Goal: Check status: Check status

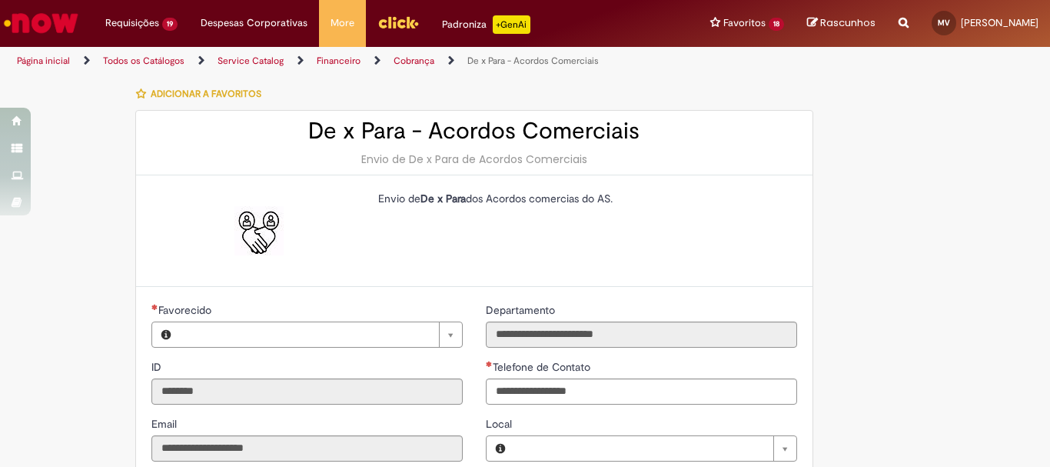
type input "**********"
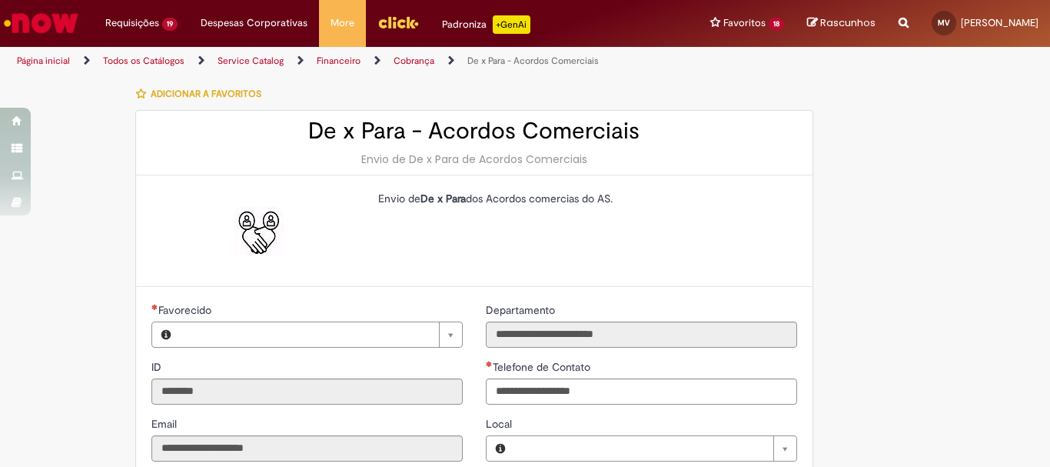
type input "**********"
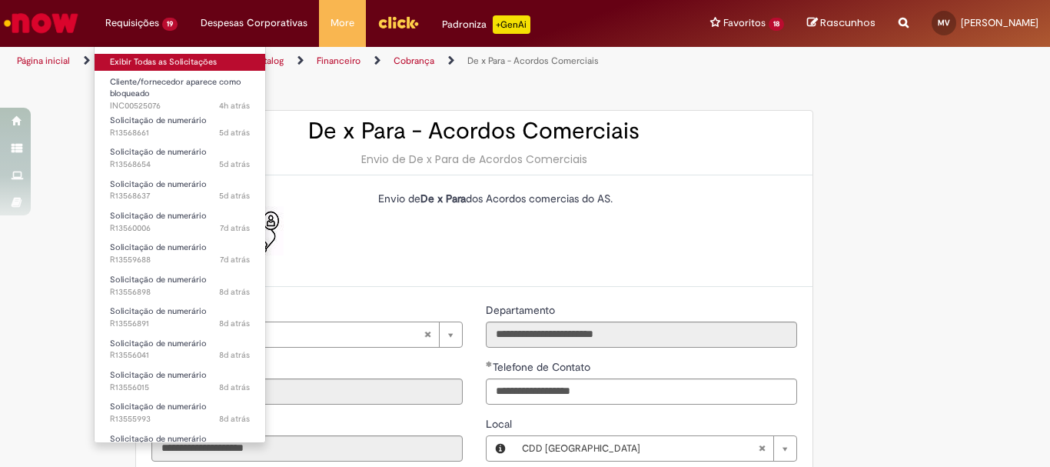
click at [136, 57] on link "Exibir Todas as Solicitações" at bounding box center [180, 62] width 171 height 17
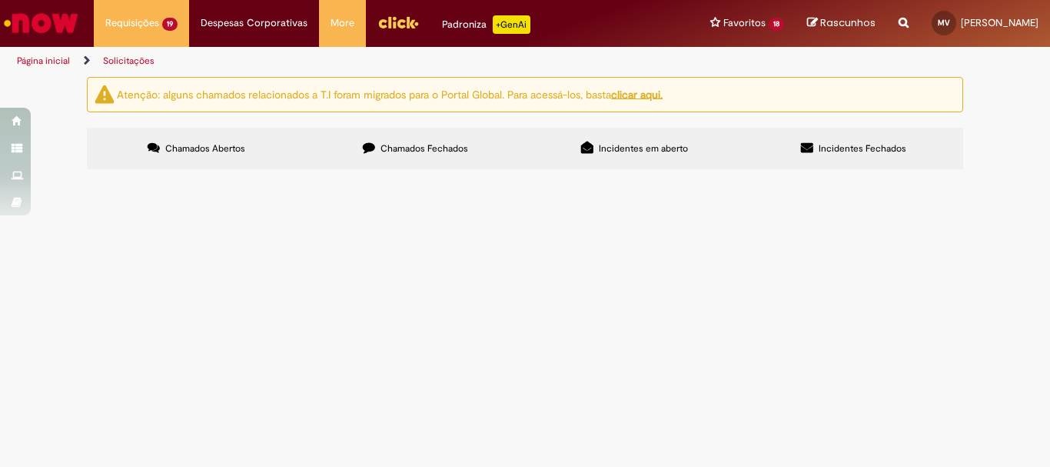
click at [607, 144] on span "Incidentes em aberto" at bounding box center [643, 148] width 89 height 12
click at [0, 0] on span "Cliente/fornecedor aparece como bloqueado" at bounding box center [0, 0] width 0 height 0
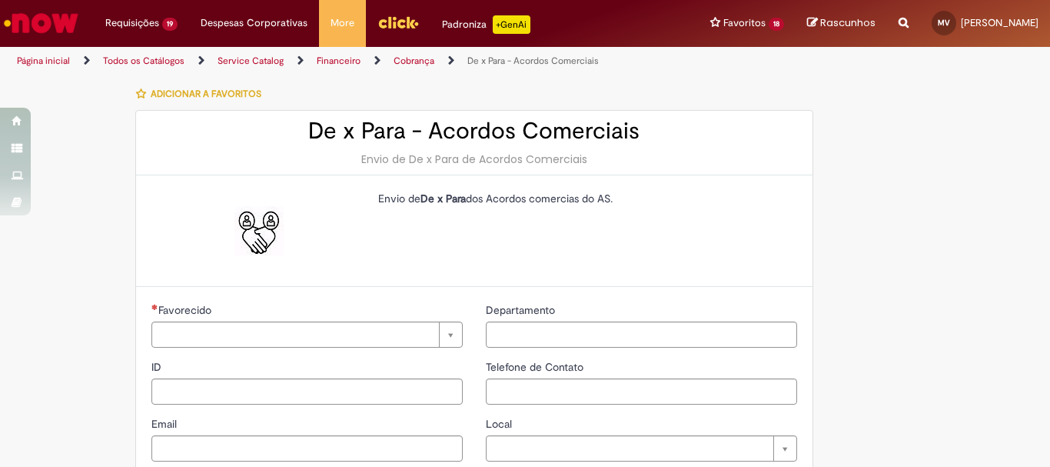
type input "********"
type input "**********"
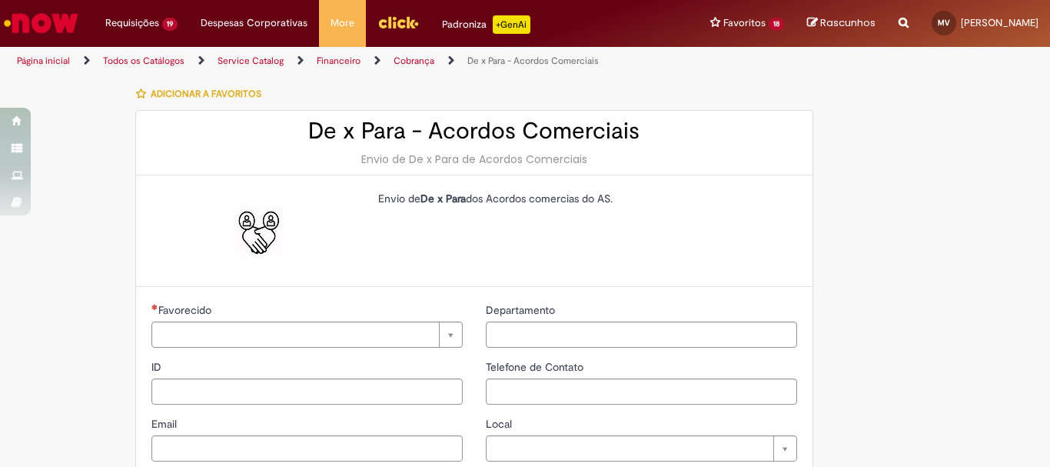
type input "****"
type input "**********"
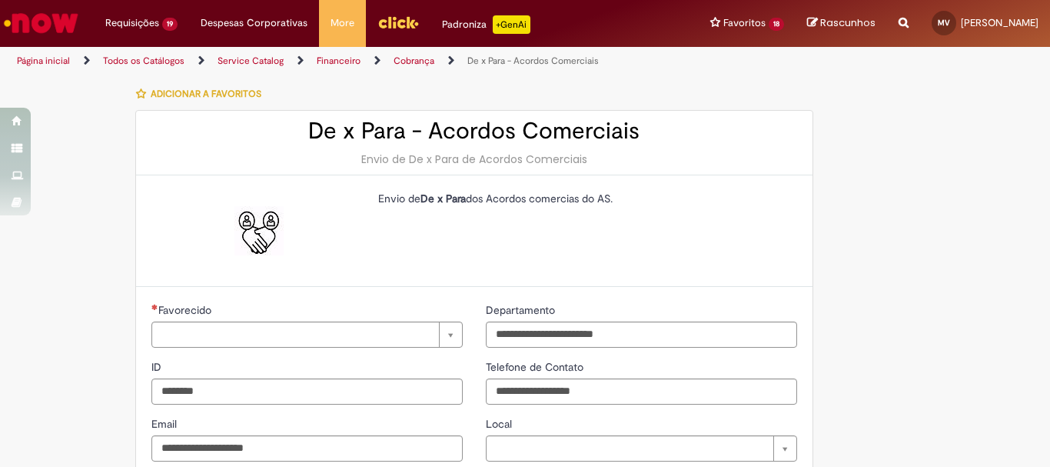
type input "**********"
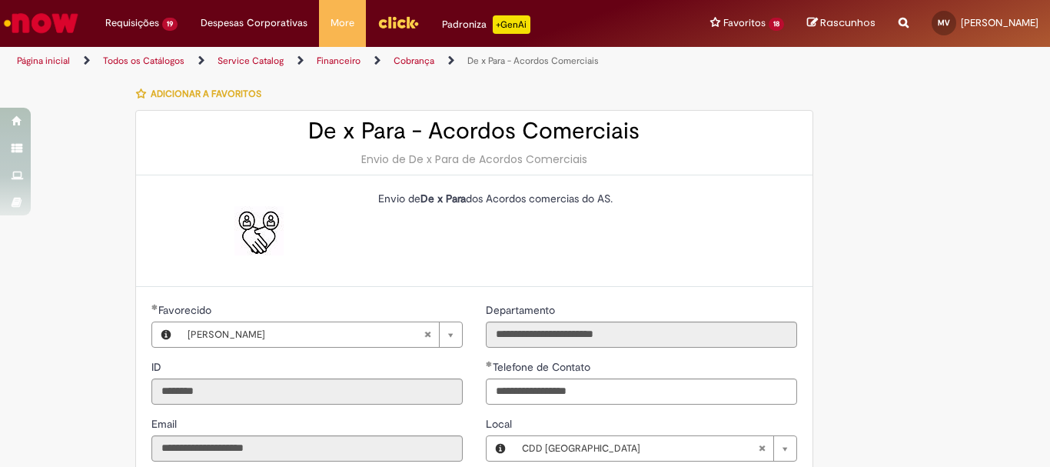
type input "**********"
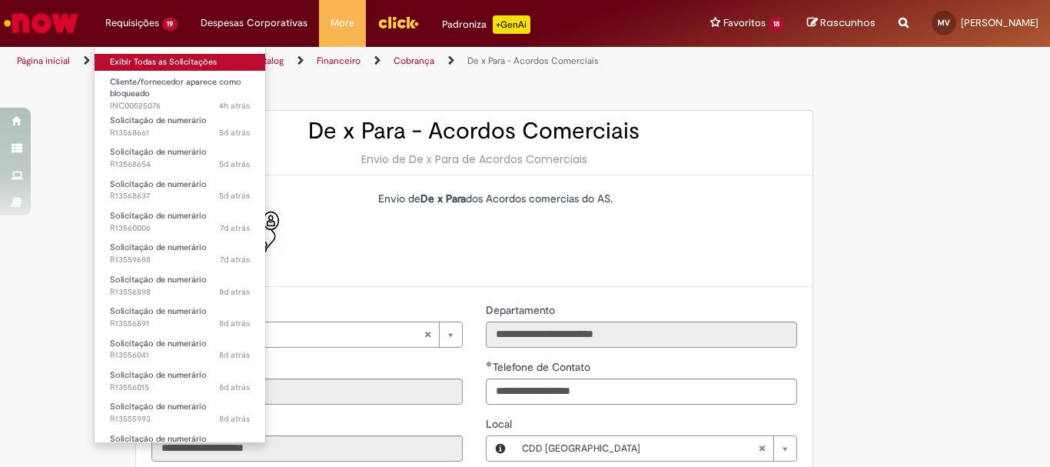
click at [156, 61] on link "Exibir Todas as Solicitações" at bounding box center [180, 62] width 171 height 17
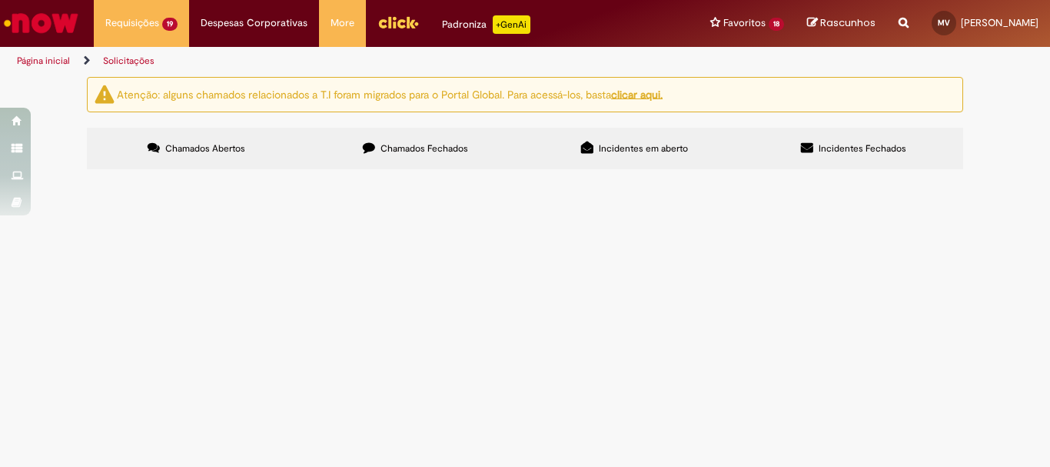
click at [0, 0] on span "Acordo comercial de trade - Dona de Casa - 40k [DATE]" at bounding box center [0, 0] width 0 height 0
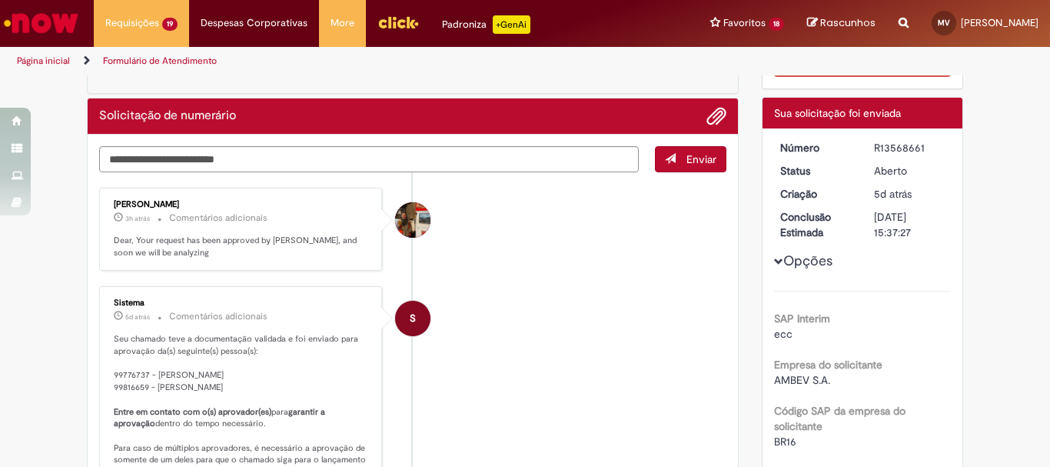
scroll to position [68, 0]
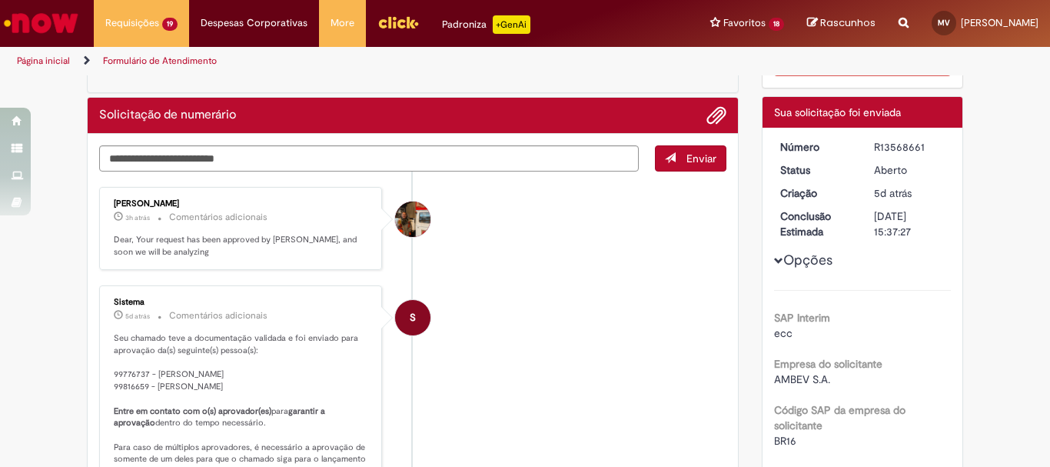
click at [40, 53] on li "Página inicial" at bounding box center [54, 61] width 85 height 28
click at [46, 58] on link "Página inicial" at bounding box center [43, 61] width 53 height 12
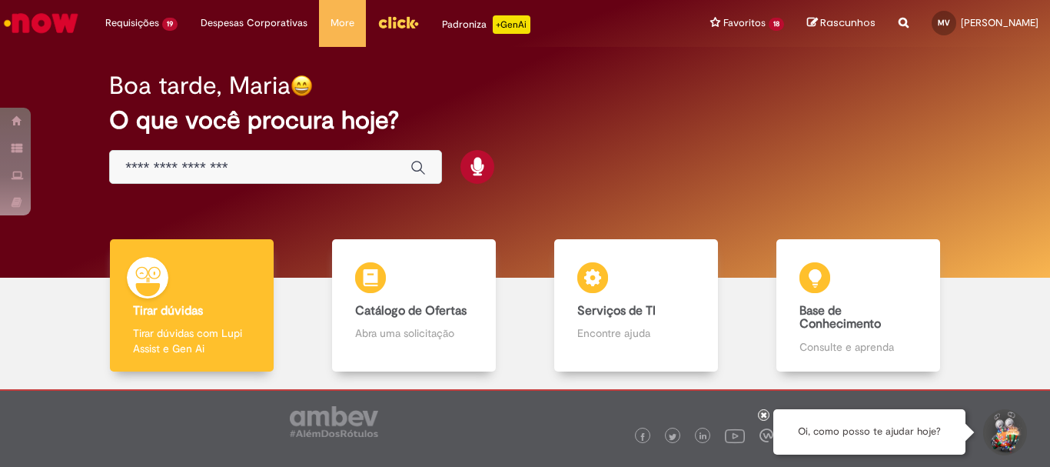
click at [180, 145] on div "Boa tarde, Maria O que você procura hoje?" at bounding box center [525, 128] width 886 height 131
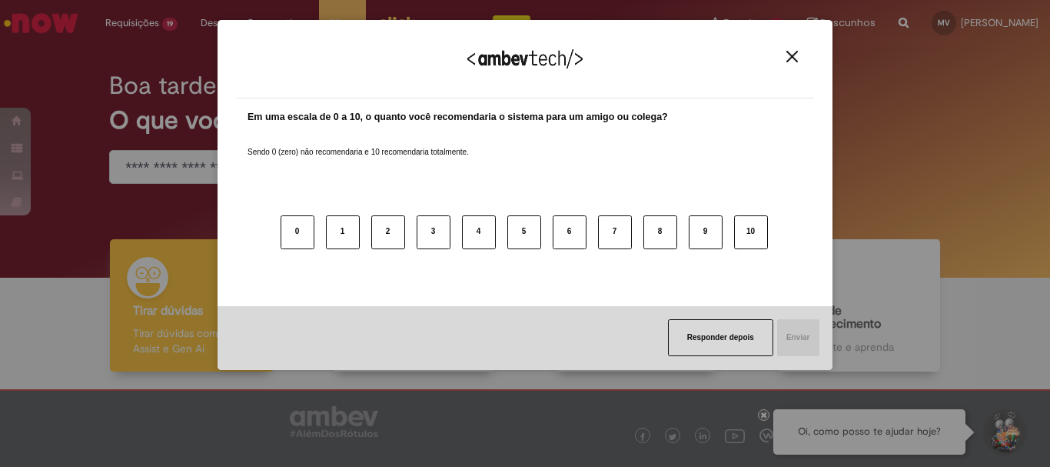
click at [189, 161] on div "Agradecemos seu feedback! Em uma escala de 0 a 10, o quanto você recomendaria o…" at bounding box center [525, 233] width 1050 height 467
click at [794, 58] on img "Close" at bounding box center [792, 57] width 12 height 12
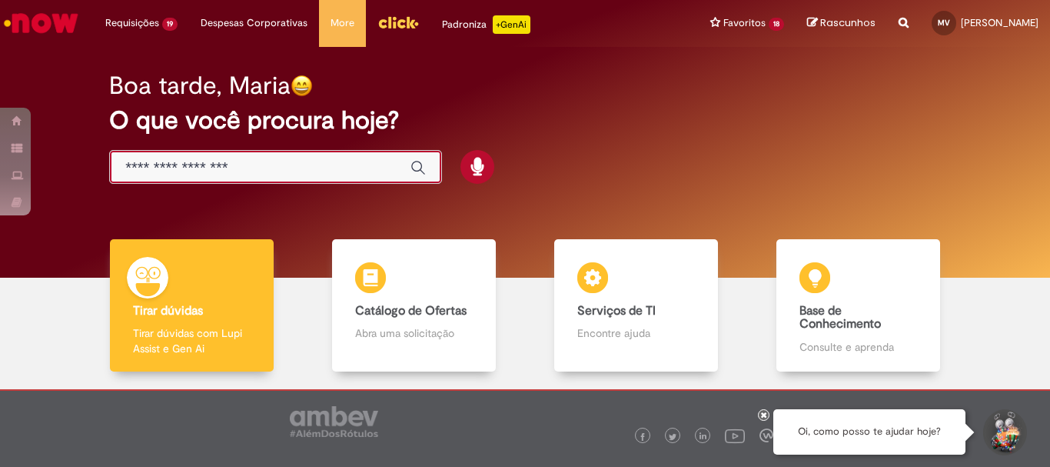
click at [237, 169] on input "Basta digitar aqui" at bounding box center [260, 168] width 270 height 18
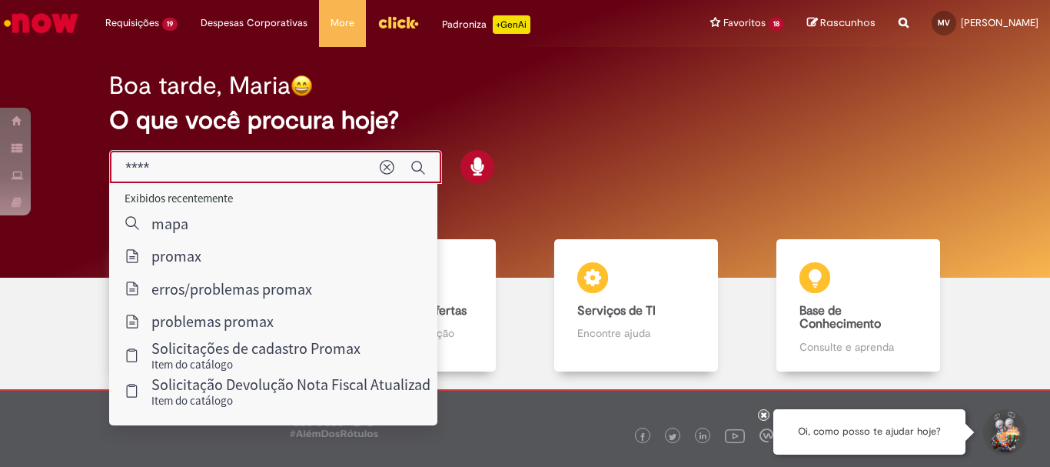
type input "****"
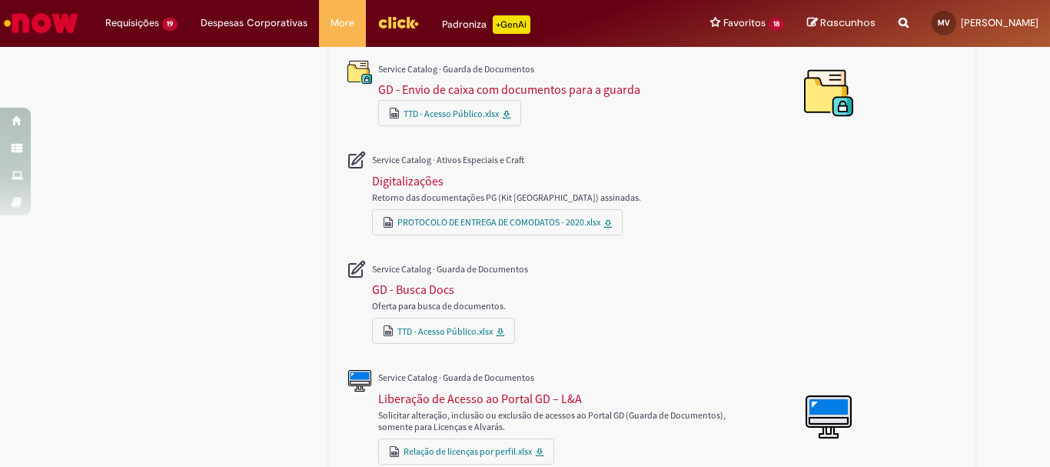
scroll to position [942, 0]
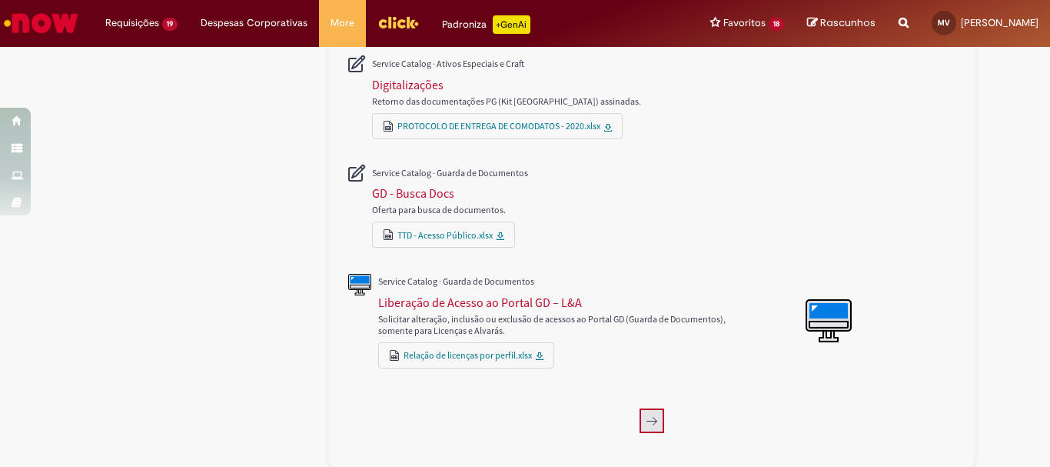
click at [646, 414] on icon "Próxima página, 2" at bounding box center [652, 420] width 12 height 12
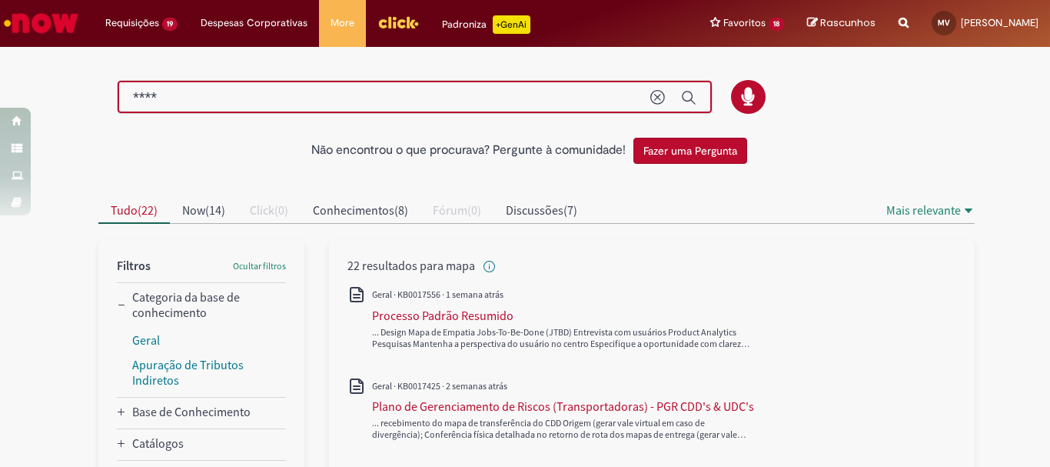
drag, startPoint x: 507, startPoint y: 102, endPoint x: 170, endPoint y: 96, distance: 336.7
click at [170, 96] on input "****" at bounding box center [384, 98] width 502 height 18
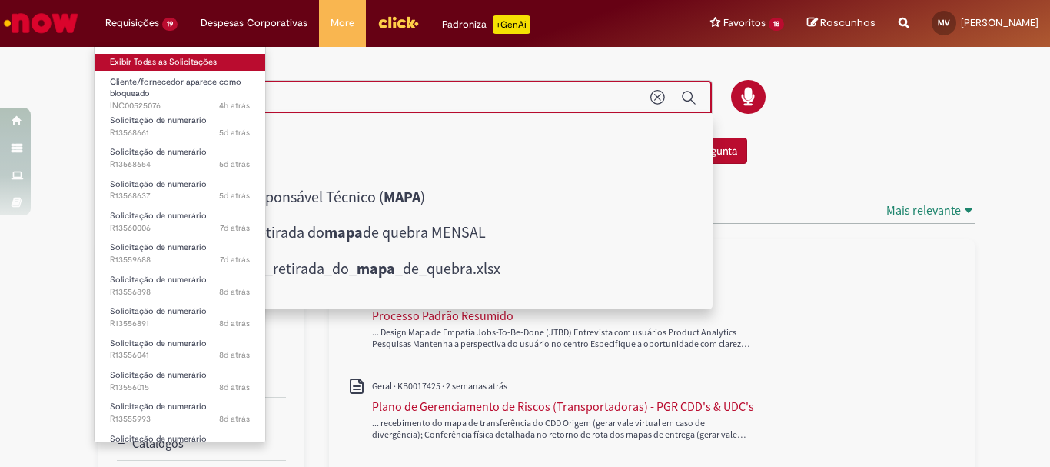
click at [145, 58] on link "Exibir Todas as Solicitações" at bounding box center [180, 62] width 171 height 17
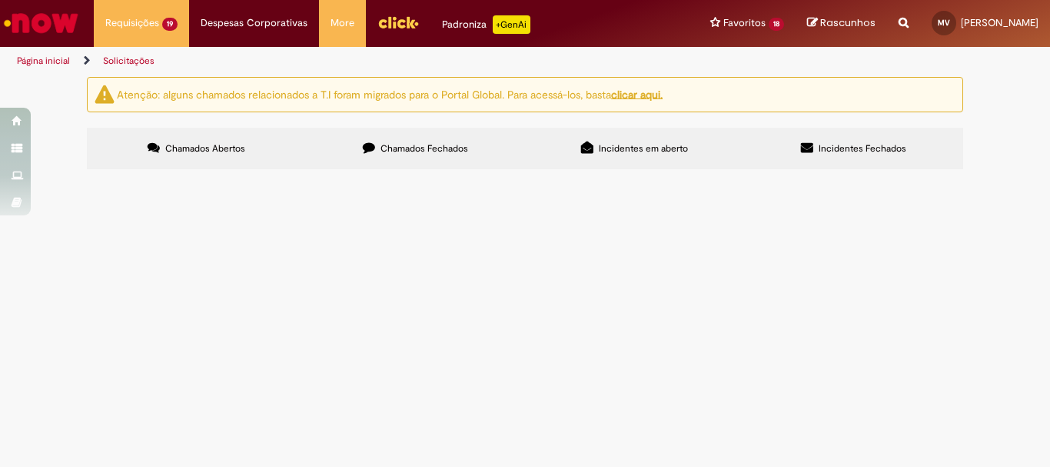
click at [593, 145] on icon at bounding box center [587, 147] width 12 height 12
drag, startPoint x: 175, startPoint y: 266, endPoint x: 101, endPoint y: 261, distance: 74.7
click at [0, 0] on section "Incidentes Exportar como PDF Exportar como Excel Exportar como CSV Incidentes N…" at bounding box center [0, 0] width 0 height 0
click at [0, 0] on td "INC00525076" at bounding box center [0, 0] width 0 height 0
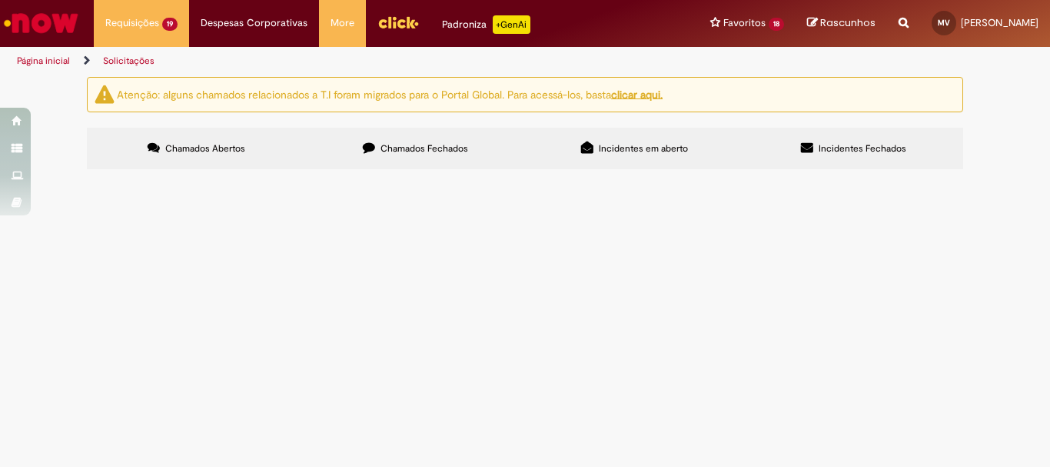
click at [53, 174] on div "Atenção: alguns chamados relacionados a T.I foram migrados para o Portal Global…" at bounding box center [525, 125] width 1050 height 97
copy span "INC00525076"
drag, startPoint x: 174, startPoint y: 270, endPoint x: 105, endPoint y: 264, distance: 70.2
click at [0, 0] on td "INC00525076" at bounding box center [0, 0] width 0 height 0
click at [214, 142] on span "Chamados Abertos" at bounding box center [205, 148] width 80 height 12
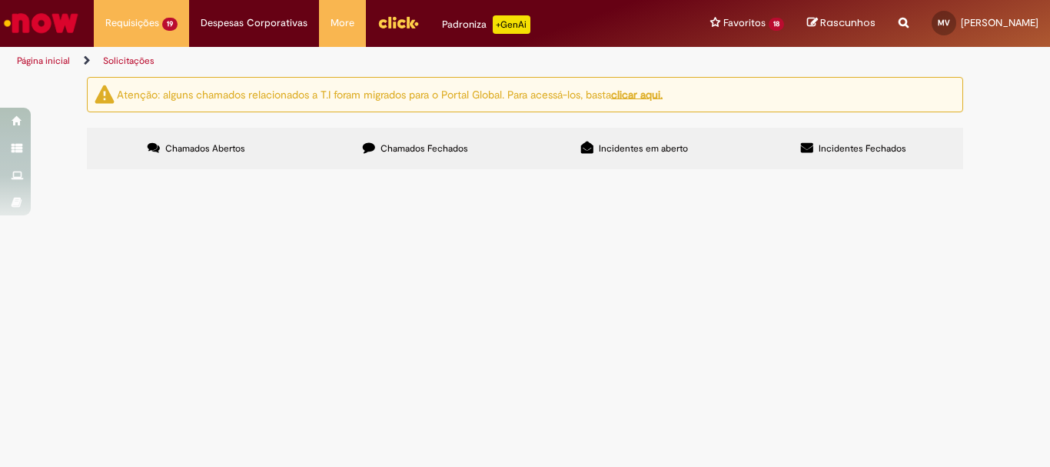
click at [0, 0] on span "R13568661" at bounding box center [0, 0] width 0 height 0
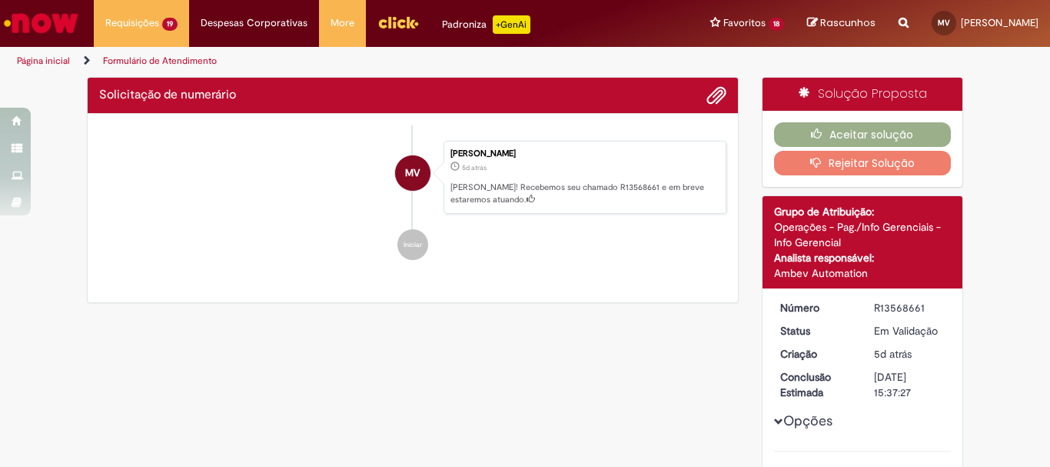
click at [144, 270] on ul "MV [PERSON_NAME] 5d atrás 5 dias atrás [PERSON_NAME]! Recebemos seu chamado R13…" at bounding box center [412, 200] width 627 height 151
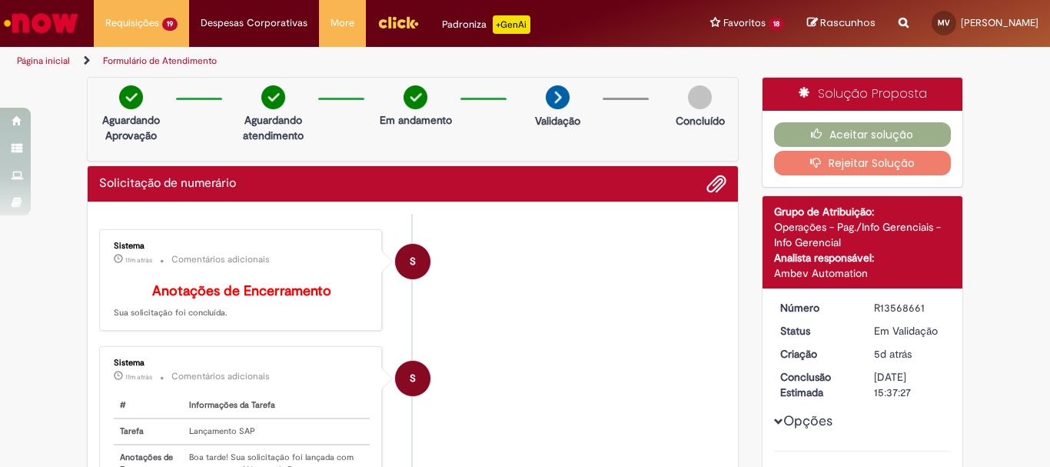
scroll to position [231, 0]
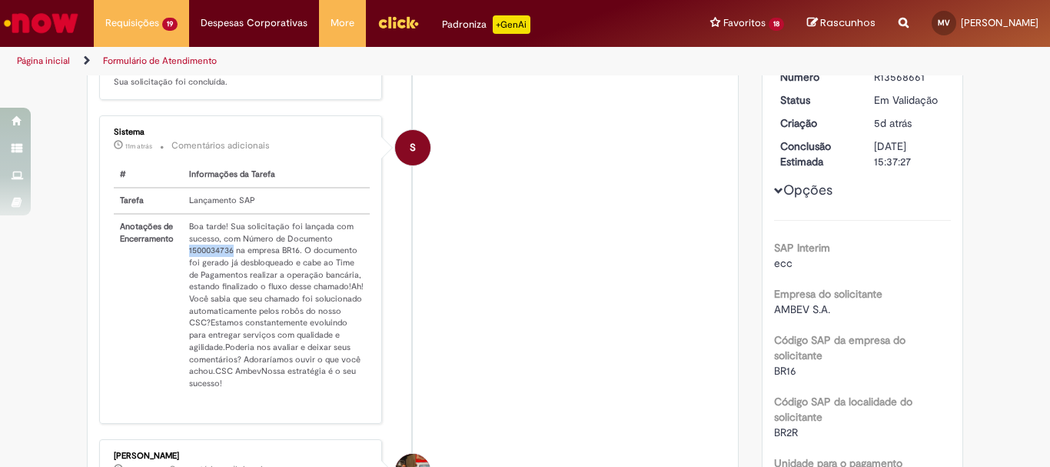
drag, startPoint x: 227, startPoint y: 264, endPoint x: 181, endPoint y: 268, distance: 46.2
click at [183, 268] on td "Boa tarde! Sua solicitação foi lançada com sucesso, com Número de Documento 150…" at bounding box center [276, 305] width 187 height 182
copy td "1500034736"
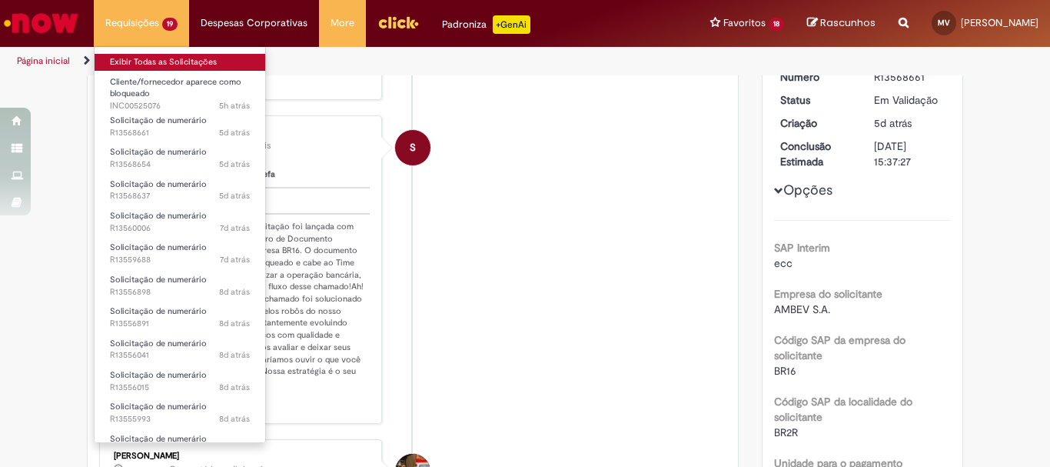
click at [167, 66] on link "Exibir Todas as Solicitações" at bounding box center [180, 62] width 171 height 17
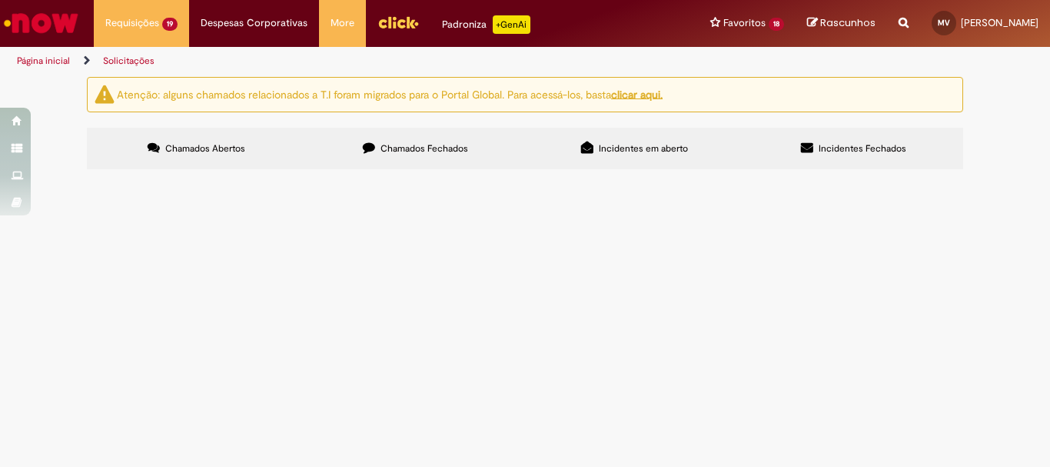
scroll to position [45, 0]
click at [404, 128] on label "Chamados Fechados" at bounding box center [415, 149] width 219 height 42
click at [0, 0] on span "Solicitação de numerário" at bounding box center [0, 0] width 0 height 0
click at [0, 0] on td "R13498224" at bounding box center [0, 0] width 0 height 0
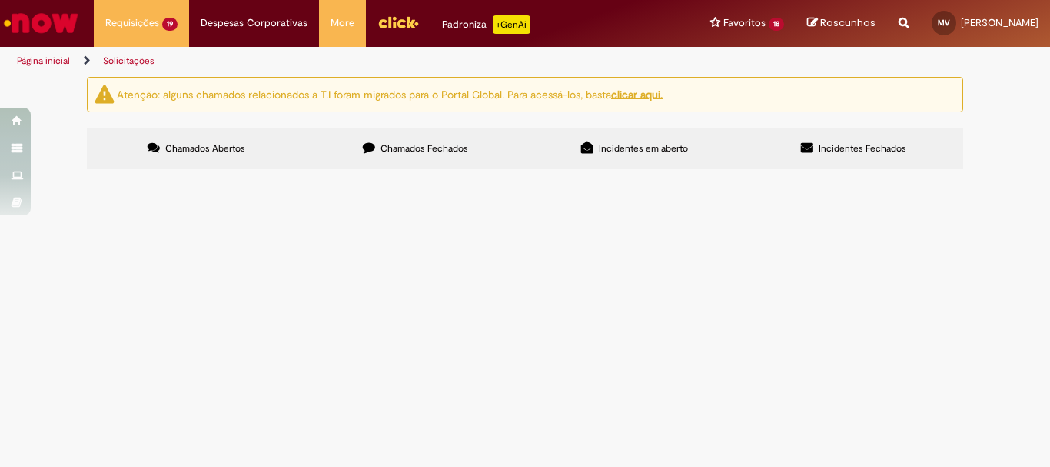
click at [0, 0] on span "R13498224" at bounding box center [0, 0] width 0 height 0
click at [0, 0] on td "R13498224" at bounding box center [0, 0] width 0 height 0
click at [0, 0] on span "R13498224" at bounding box center [0, 0] width 0 height 0
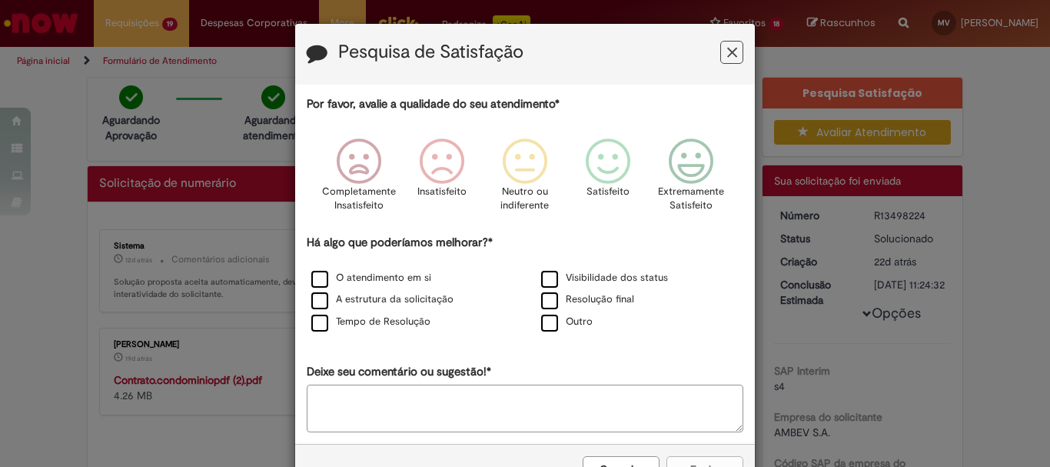
drag, startPoint x: 717, startPoint y: 52, endPoint x: 641, endPoint y: 172, distance: 142.7
click at [720, 51] on button "Feedback" at bounding box center [731, 52] width 23 height 23
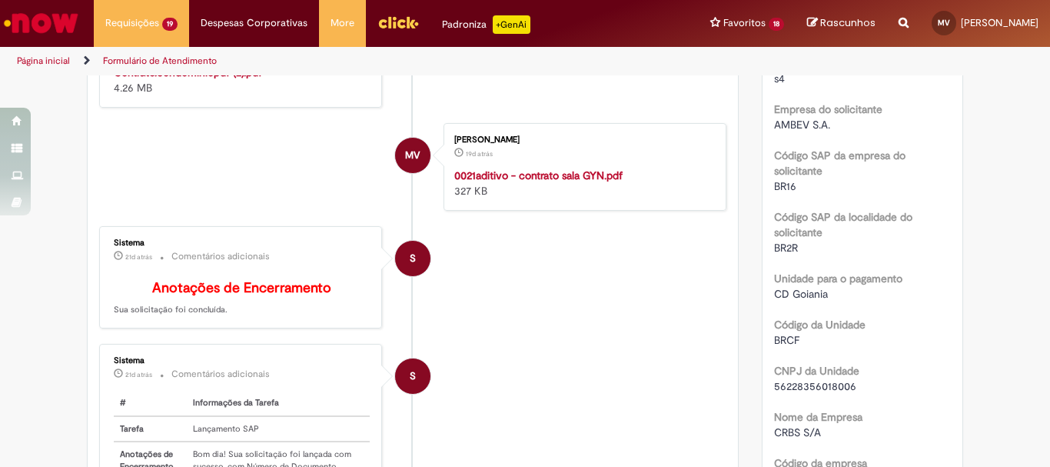
scroll to position [538, 0]
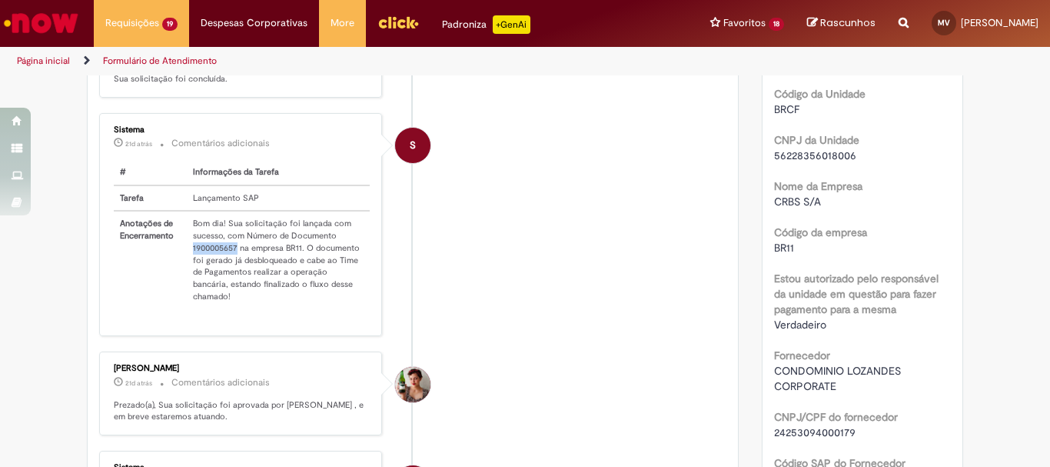
drag, startPoint x: 231, startPoint y: 258, endPoint x: 188, endPoint y: 260, distance: 43.9
click at [188, 260] on td "Bom dia! Sua solicitação foi lançada com sucesso, com Número de Documento 19000…" at bounding box center [278, 260] width 183 height 98
copy td "1900005657"
click at [520, 280] on li "S Sistema 21d atrás 21 dias atrás Comentários adicionais # Informações da Taref…" at bounding box center [412, 224] width 627 height 223
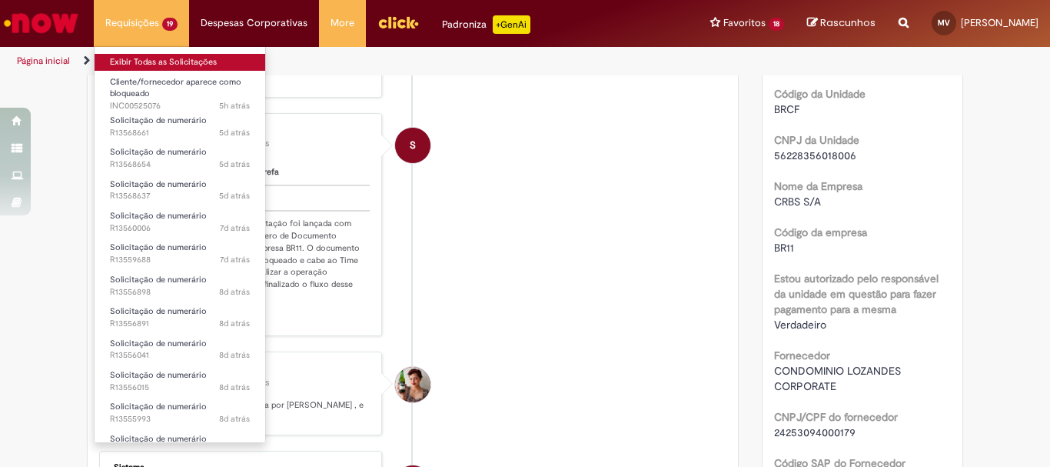
click at [153, 58] on link "Exibir Todas as Solicitações" at bounding box center [180, 62] width 171 height 17
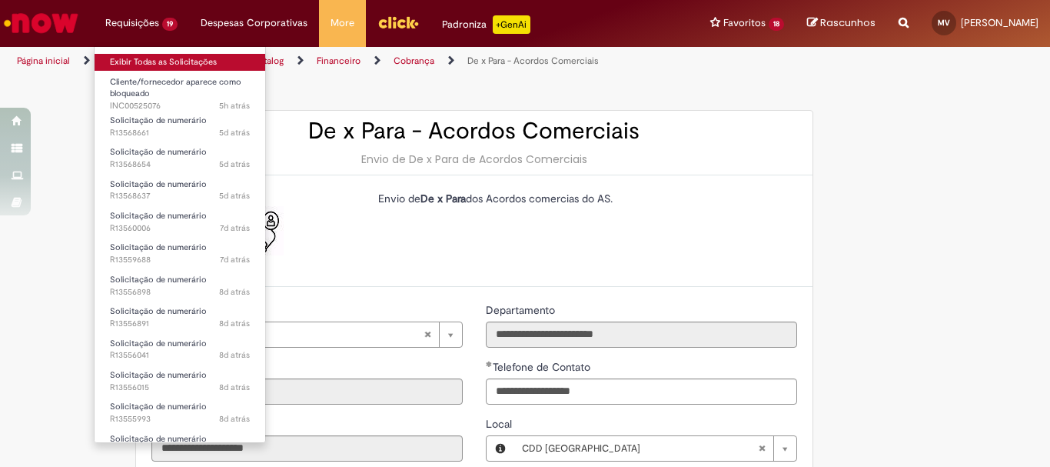
click at [155, 60] on link "Exibir Todas as Solicitações" at bounding box center [180, 62] width 171 height 17
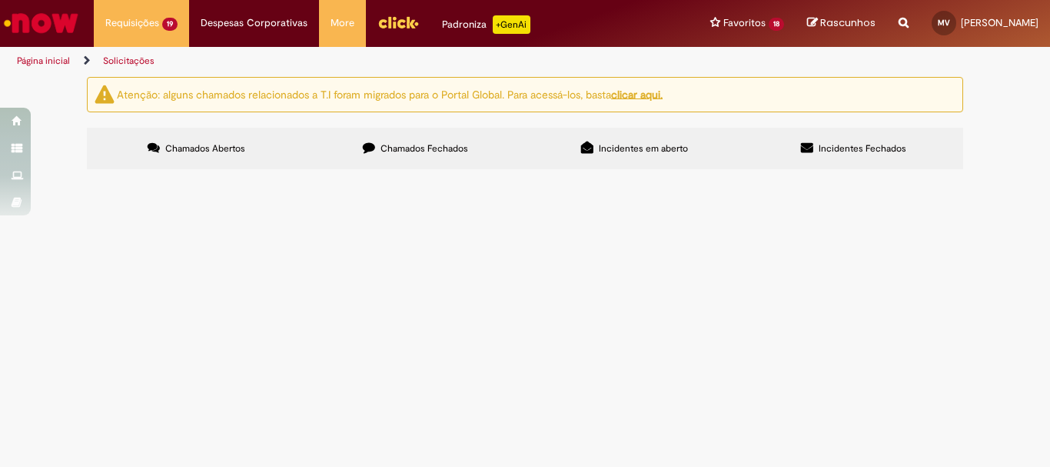
click at [354, 138] on label "Chamados Fechados" at bounding box center [415, 149] width 219 height 42
click at [0, 0] on span "Condomínio sala comercial Goiânia Agosto 808" at bounding box center [0, 0] width 0 height 0
click at [0, 0] on span "Solicitação de numerário" at bounding box center [0, 0] width 0 height 0
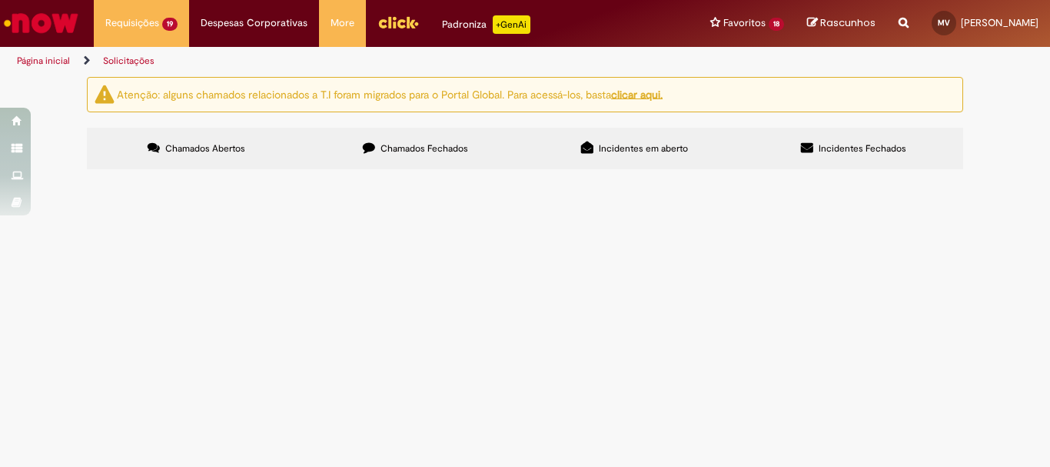
click at [0, 0] on span "Solicitação de numerário" at bounding box center [0, 0] width 0 height 0
click at [188, 255] on body "Pular para o conteúdo da página Requisições 19 Exibir Todas as Solicitações Cli…" at bounding box center [525, 233] width 1050 height 467
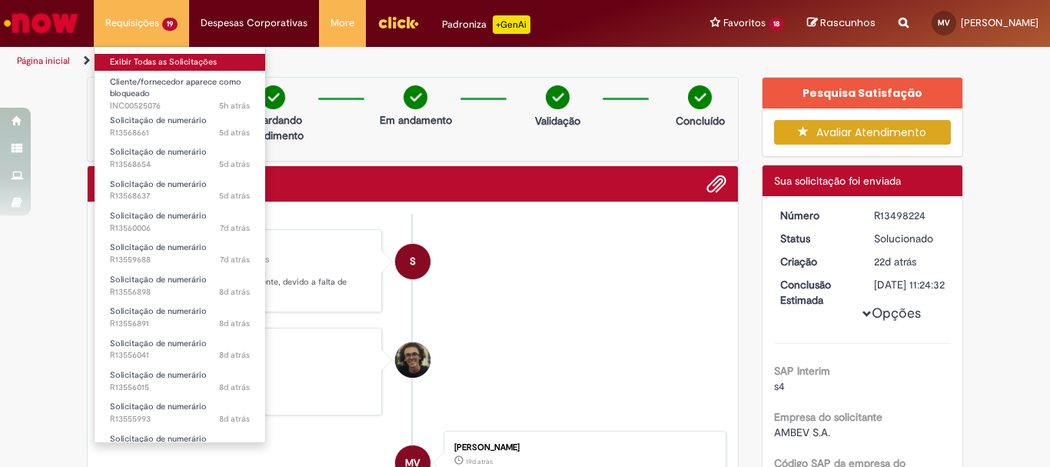
click at [132, 61] on link "Exibir Todas as Solicitações" at bounding box center [180, 62] width 171 height 17
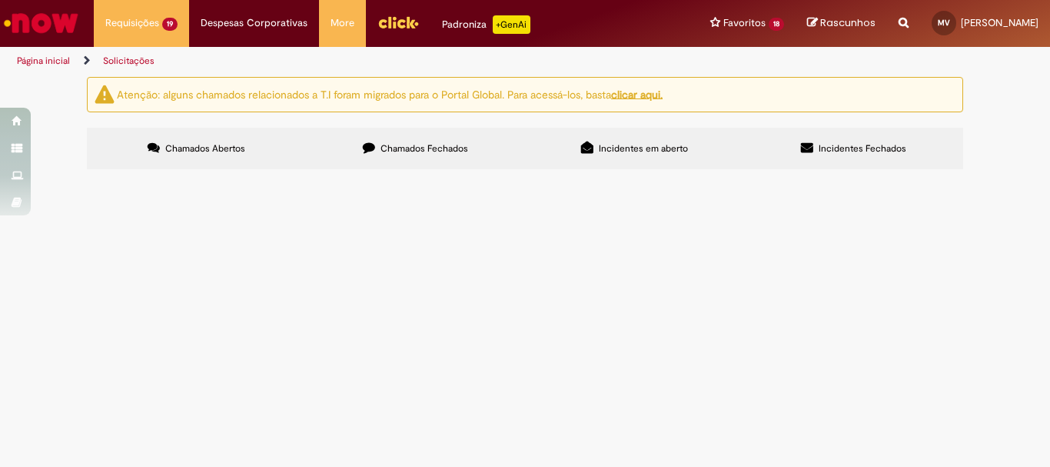
click at [612, 140] on label "Incidentes em aberto" at bounding box center [634, 149] width 219 height 42
click at [442, 151] on span "Chamados Fechados" at bounding box center [425, 148] width 88 height 12
click at [0, 0] on span "Condomínio Sala Comercial Goiânia Setembro - sala 809" at bounding box center [0, 0] width 0 height 0
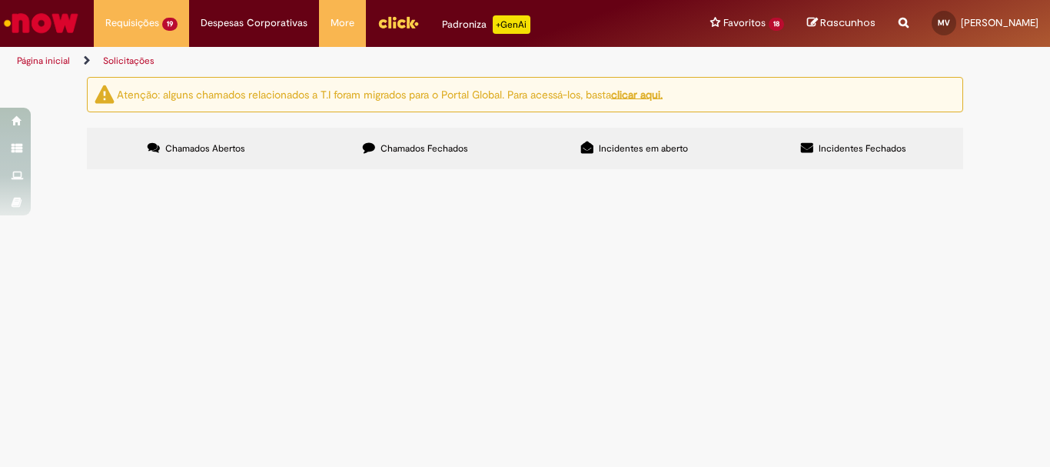
click at [0, 0] on span "Condomínio Sala Comercial Goiânia Setembro - sala 809" at bounding box center [0, 0] width 0 height 0
click at [0, 0] on span "Solicitação de numerário" at bounding box center [0, 0] width 0 height 0
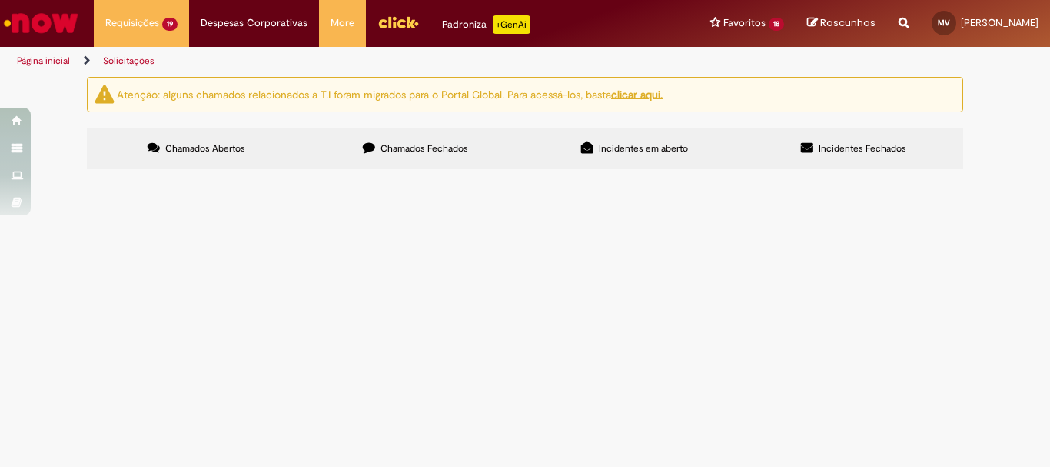
click at [0, 0] on span "R13482483" at bounding box center [0, 0] width 0 height 0
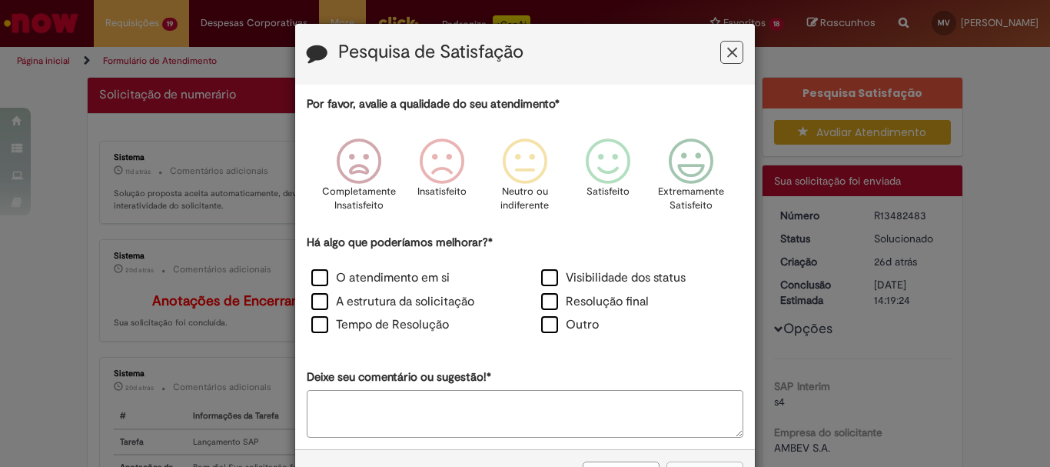
click at [128, 207] on div "Pesquisa de Satisfação Por favor, avalie a qualidade do seu atendimento* Comple…" at bounding box center [525, 233] width 1050 height 467
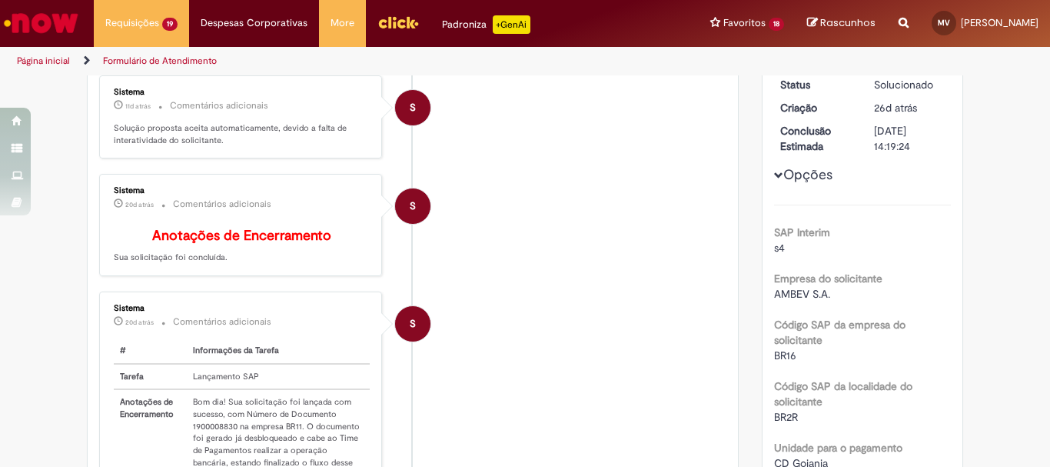
scroll to position [307, 0]
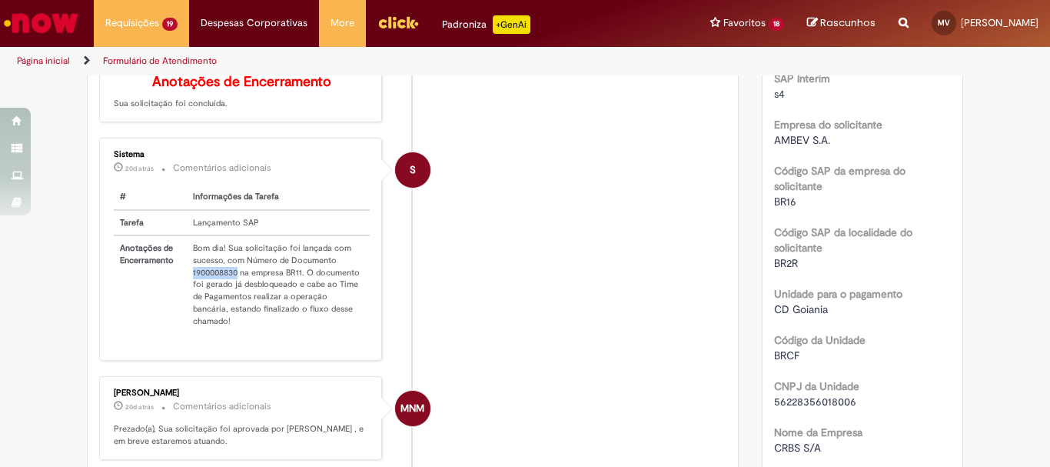
drag, startPoint x: 234, startPoint y: 279, endPoint x: 181, endPoint y: 287, distance: 53.6
click at [187, 287] on td "Bom dia! Sua solicitação foi lançada com sucesso, com Número de Documento 19000…" at bounding box center [278, 284] width 183 height 98
copy td "1900008830"
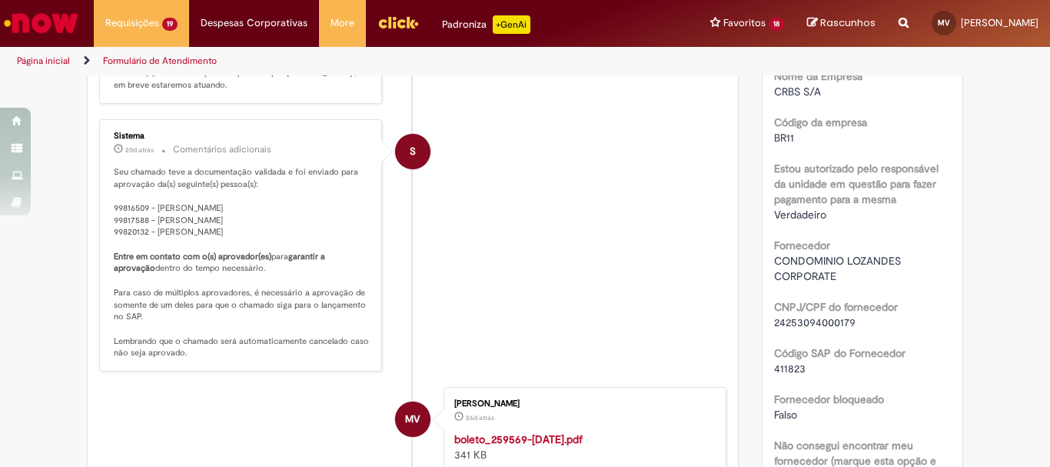
scroll to position [433, 0]
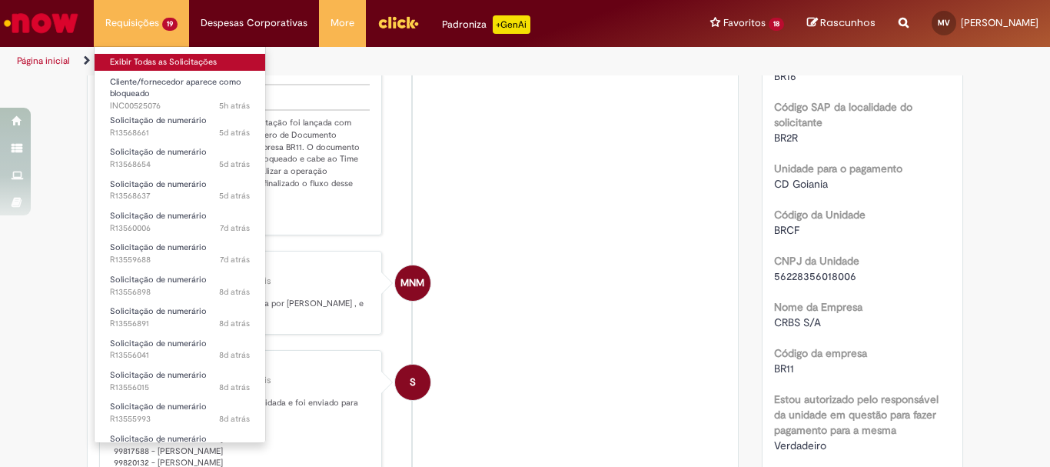
click at [157, 58] on link "Exibir Todas as Solicitações" at bounding box center [180, 62] width 171 height 17
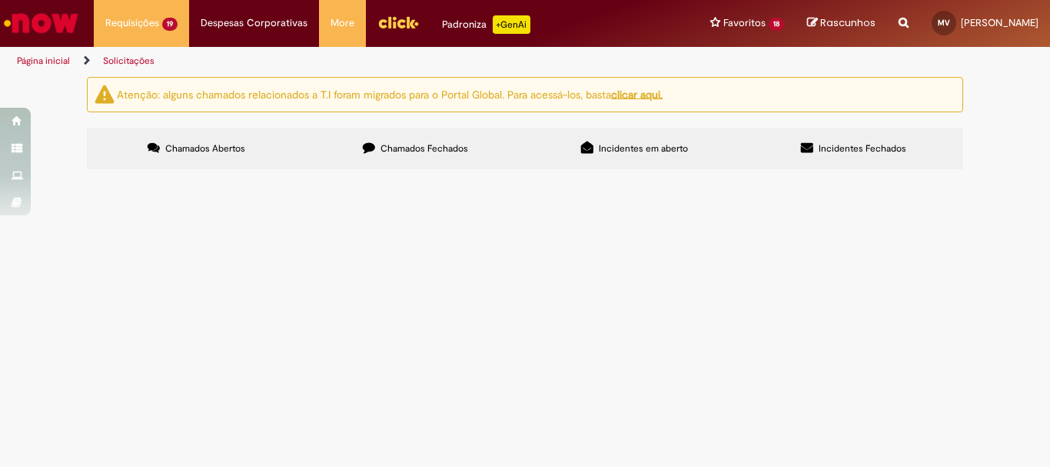
click at [456, 145] on span "Chamados Fechados" at bounding box center [425, 148] width 88 height 12
click at [0, 0] on span "Condomínio sala comercial Goiânia Agosto 808" at bounding box center [0, 0] width 0 height 0
click at [0, 0] on span "R13498224" at bounding box center [0, 0] width 0 height 0
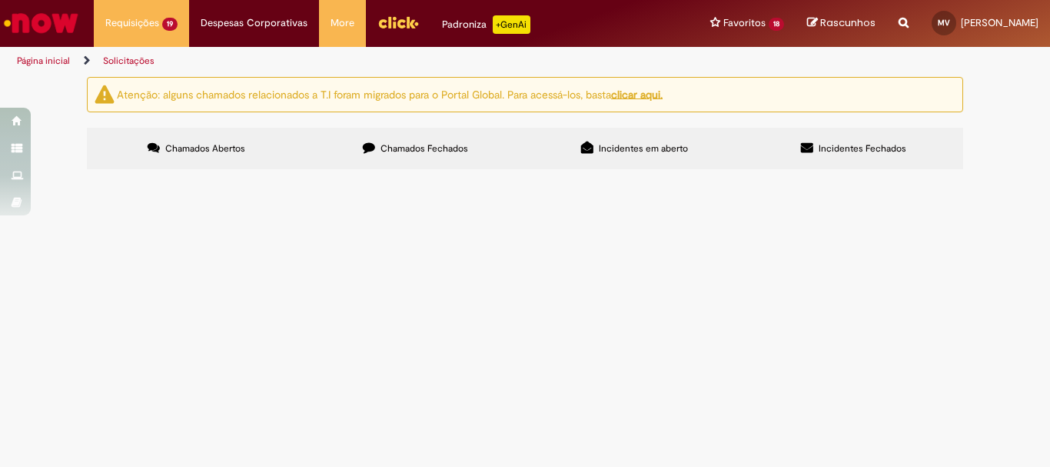
click at [127, 251] on body "Pular para o conteúdo da página Requisições 19 Exibir Todas as Solicitações Cli…" at bounding box center [525, 233] width 1050 height 467
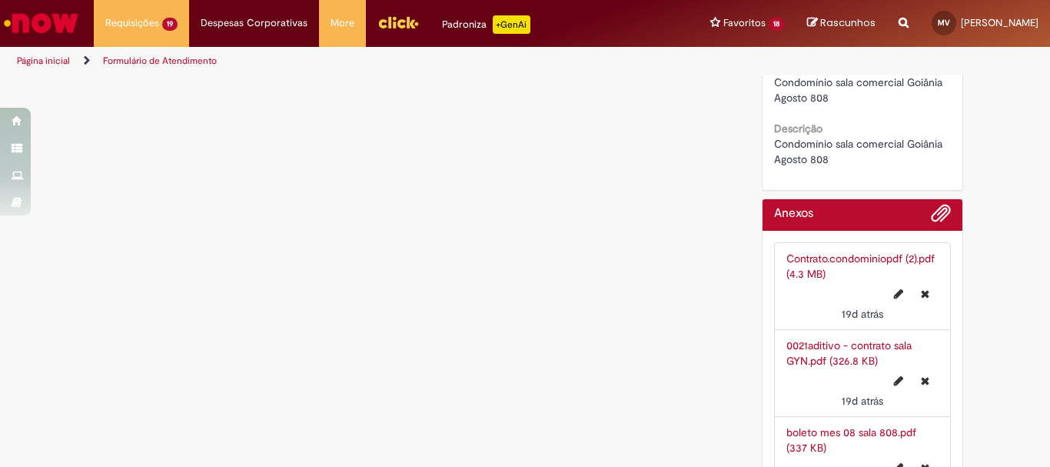
scroll to position [2067, 0]
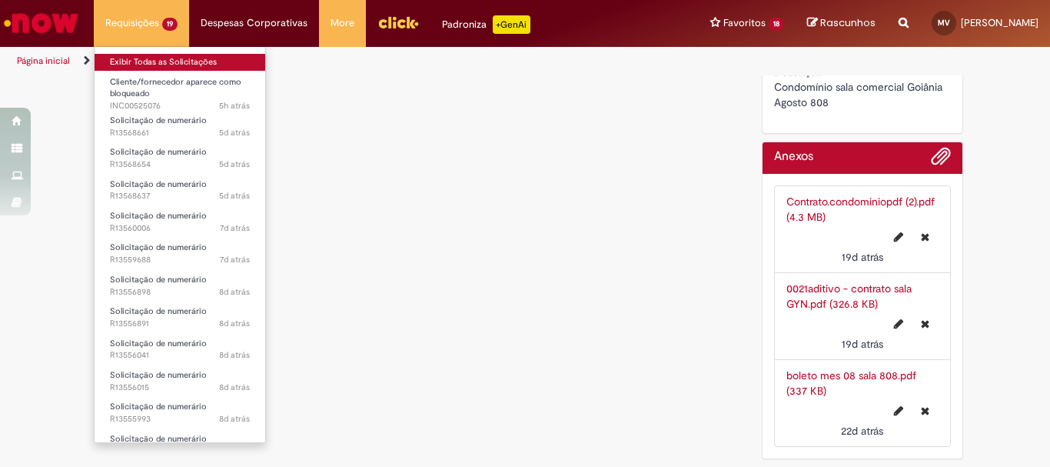
click at [154, 63] on link "Exibir Todas as Solicitações" at bounding box center [180, 62] width 171 height 17
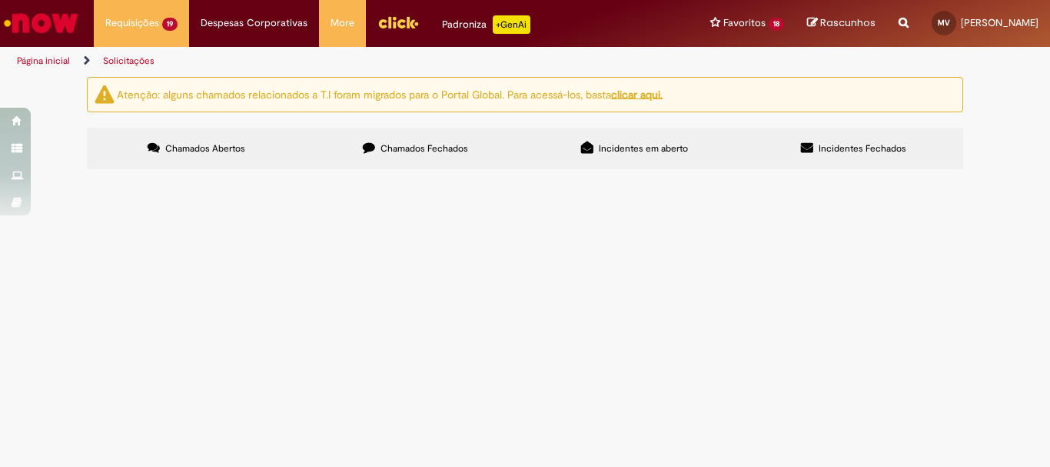
click at [410, 161] on label "Chamados Fechados" at bounding box center [415, 149] width 219 height 42
